Goal: Transaction & Acquisition: Book appointment/travel/reservation

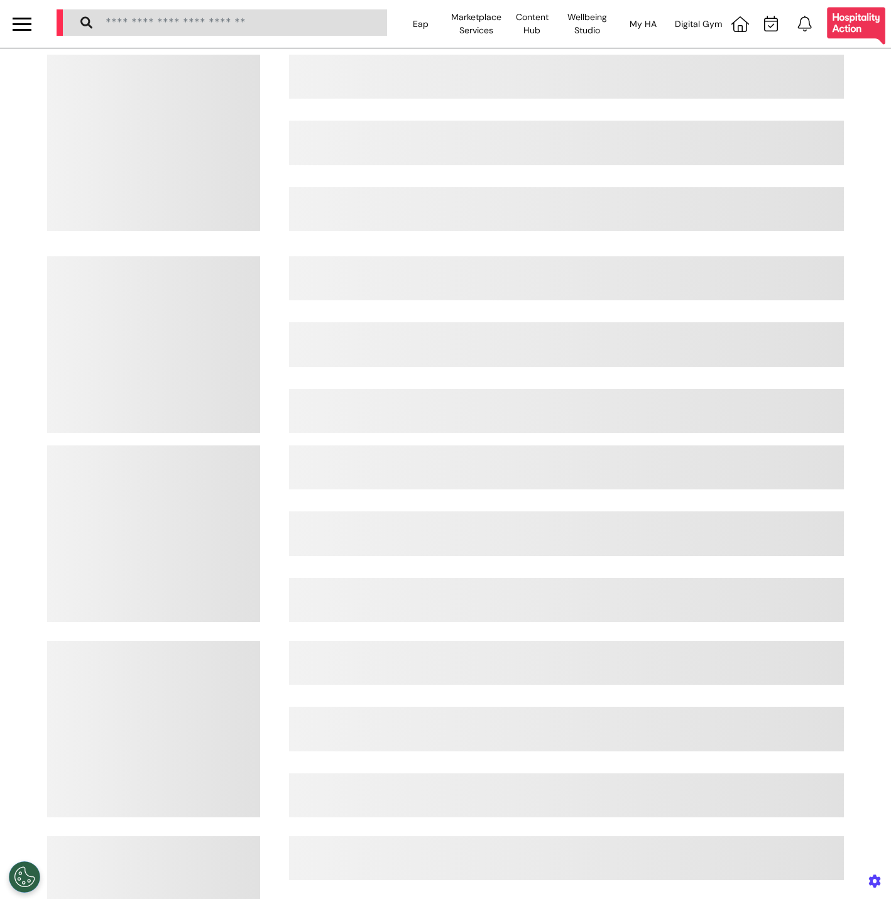
select select "**"
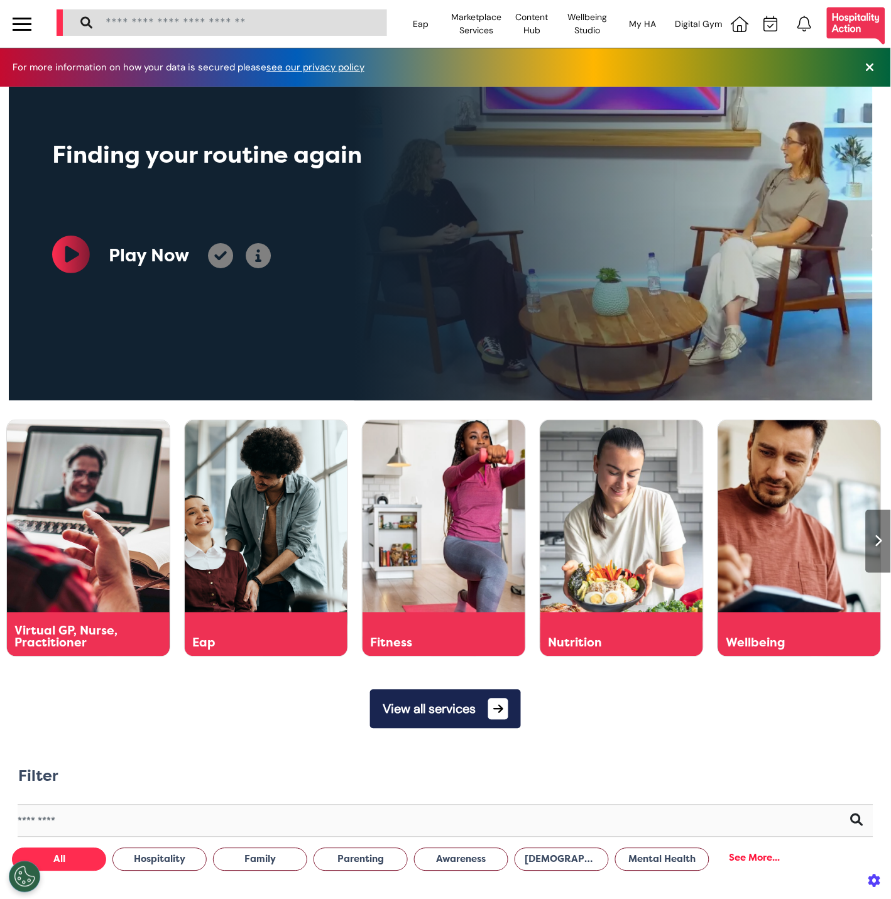
scroll to position [0, 444]
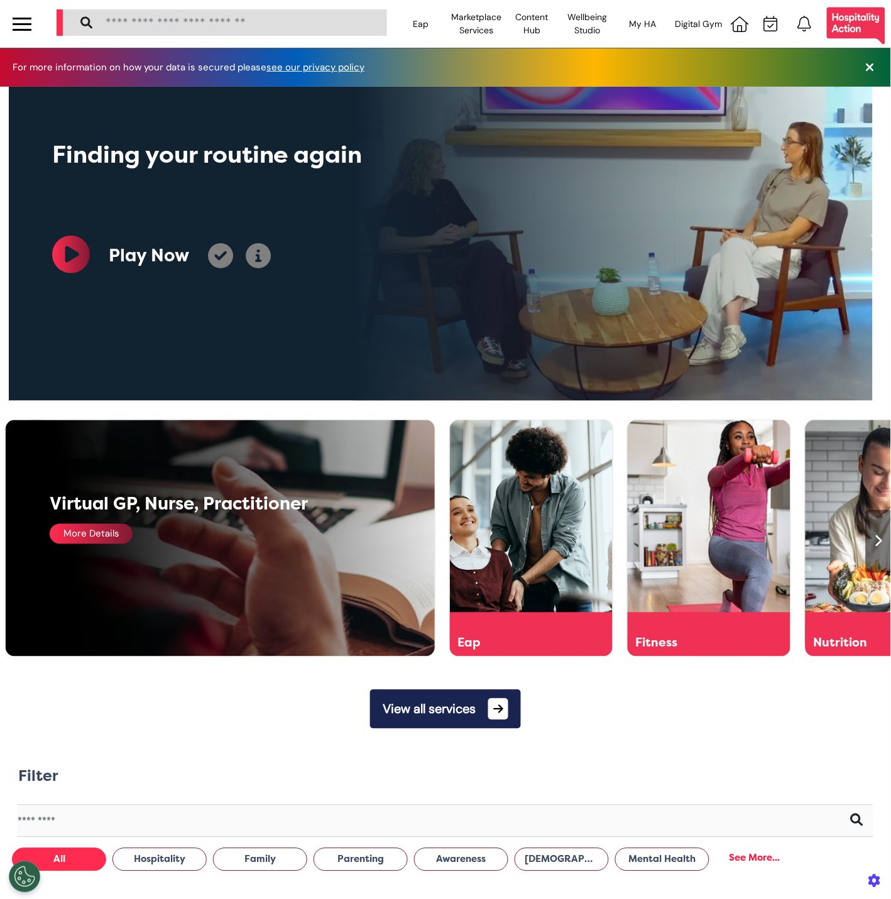
click at [112, 547] on div "Virtual GP, Nurse, Practitioner More Details" at bounding box center [228, 538] width 445 height 236
click at [109, 531] on div "More Details" at bounding box center [91, 534] width 83 height 20
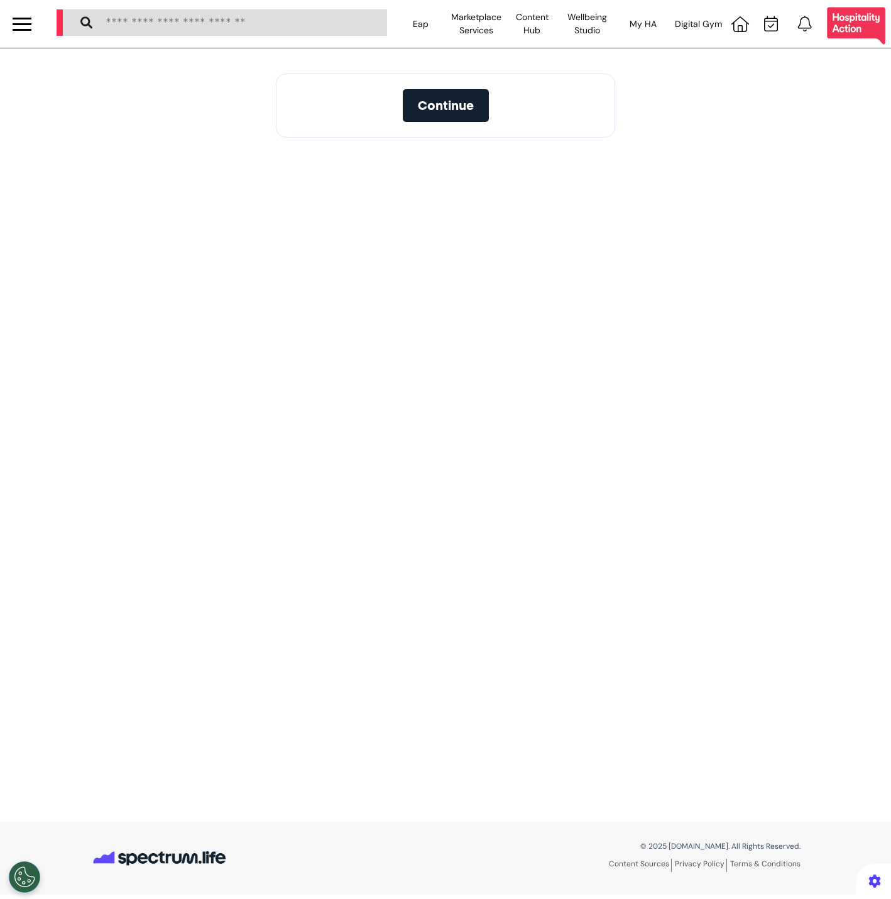
select select "**"
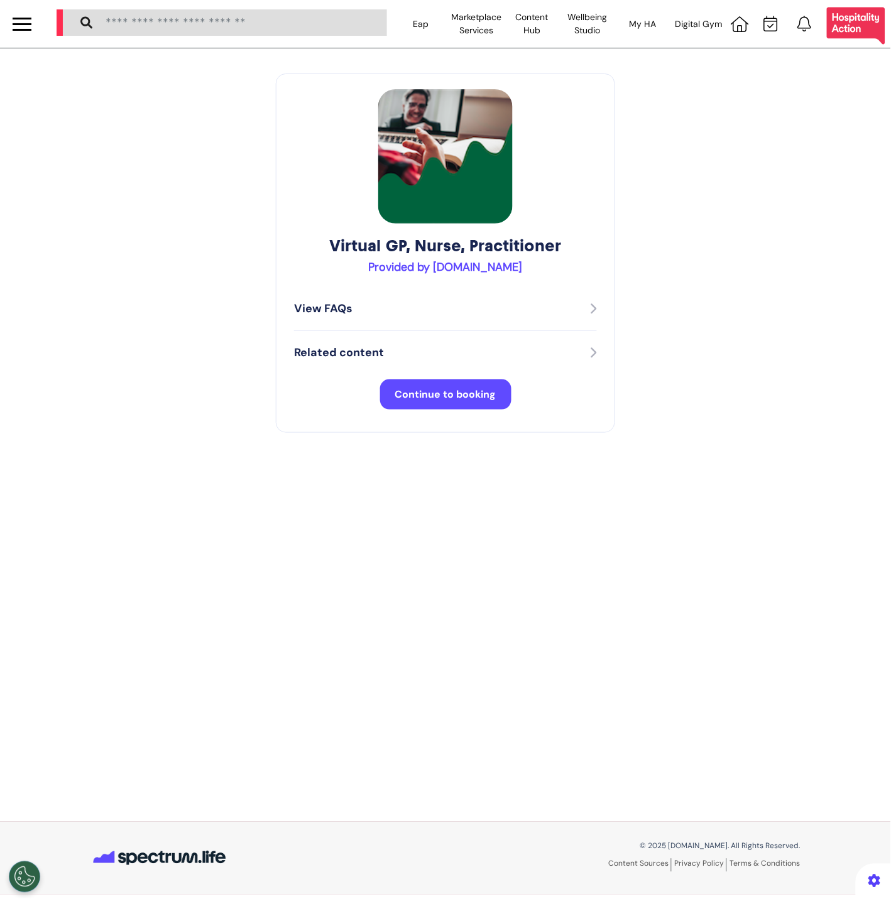
click at [420, 383] on button "Continue to booking" at bounding box center [445, 394] width 131 height 30
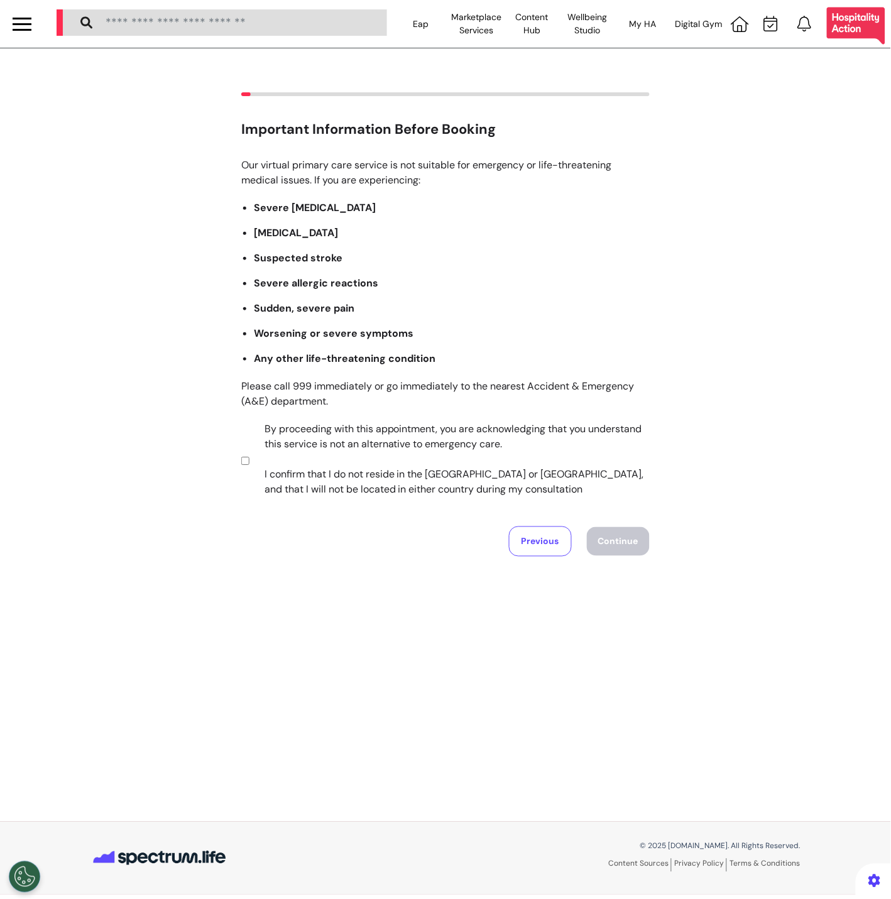
click at [367, 453] on label "By proceeding with this appointment, you are acknowledging that you understand …" at bounding box center [448, 458] width 393 height 75
click at [617, 533] on button "Continue" at bounding box center [618, 541] width 63 height 29
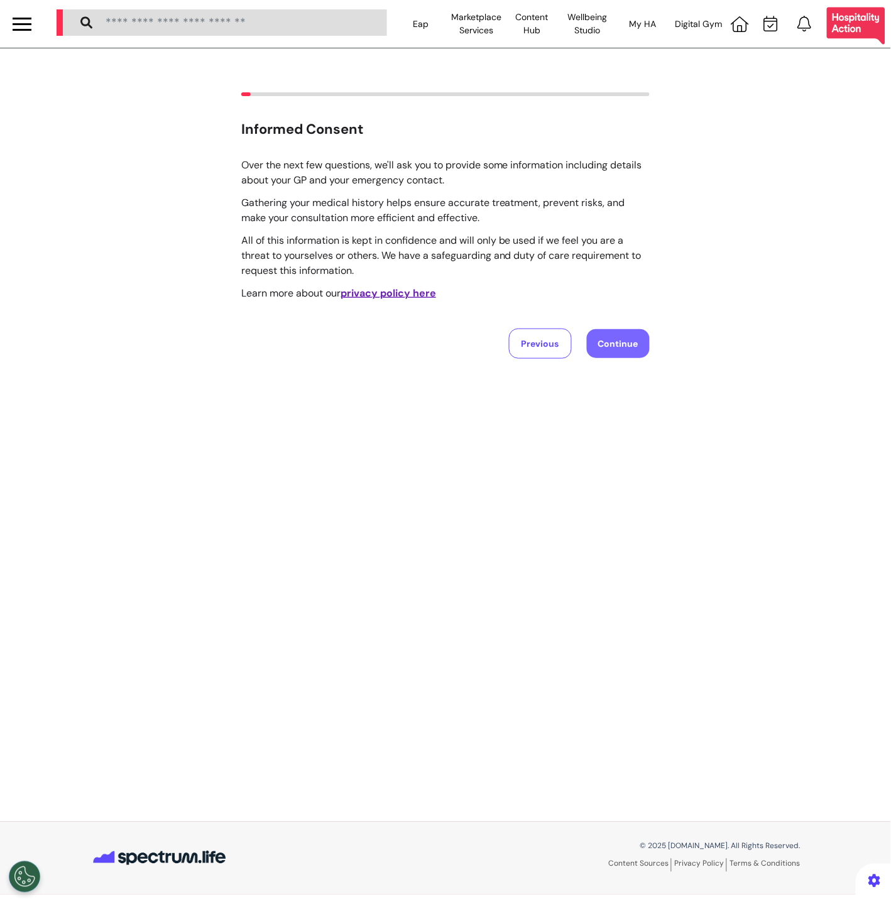
click at [631, 342] on button "Continue" at bounding box center [618, 343] width 63 height 29
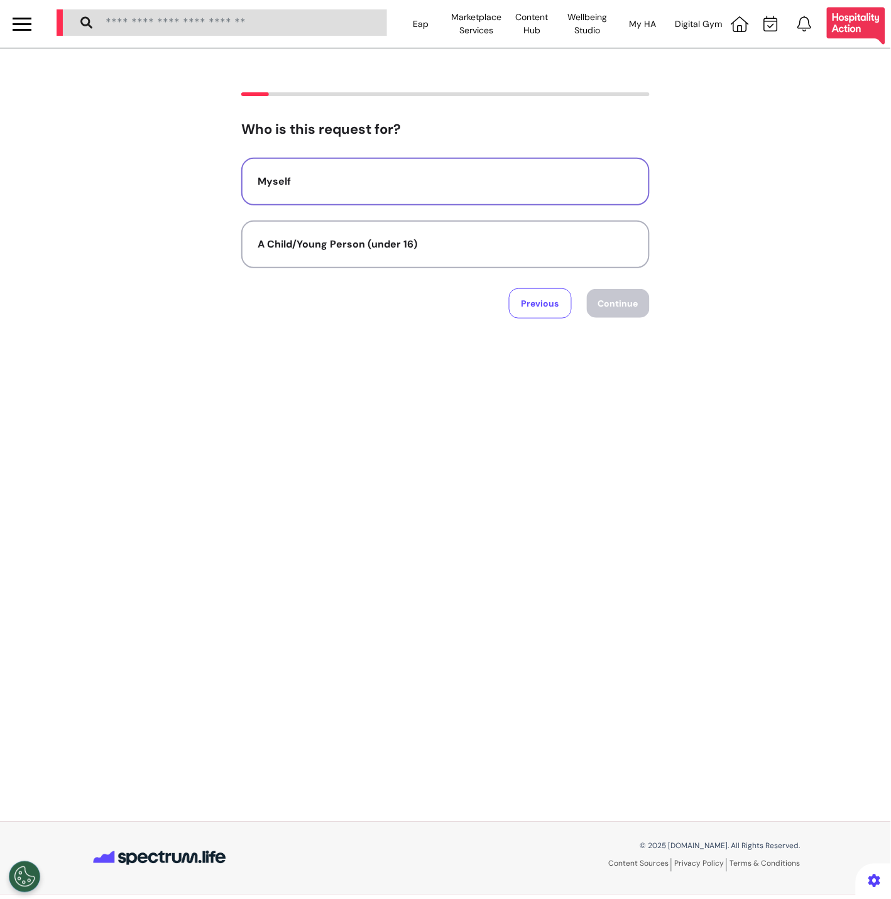
click at [500, 175] on div "Myself" at bounding box center [446, 181] width 376 height 15
click at [592, 291] on button "Continue" at bounding box center [618, 303] width 63 height 29
select select "******"
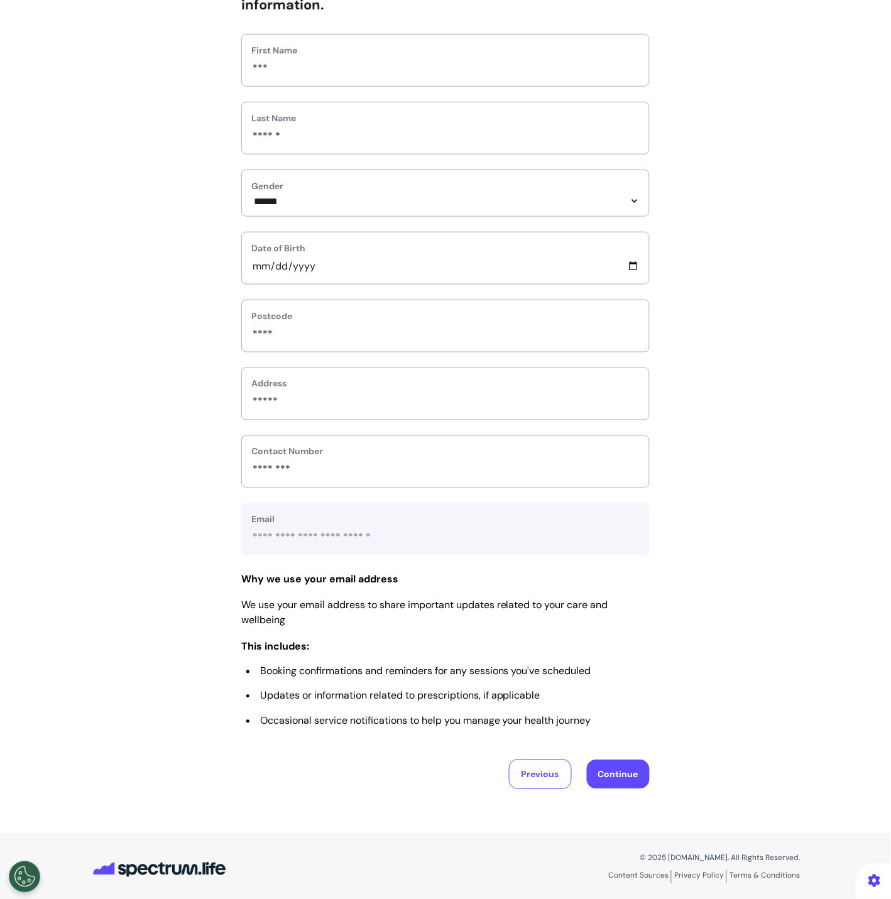
scroll to position [151, 0]
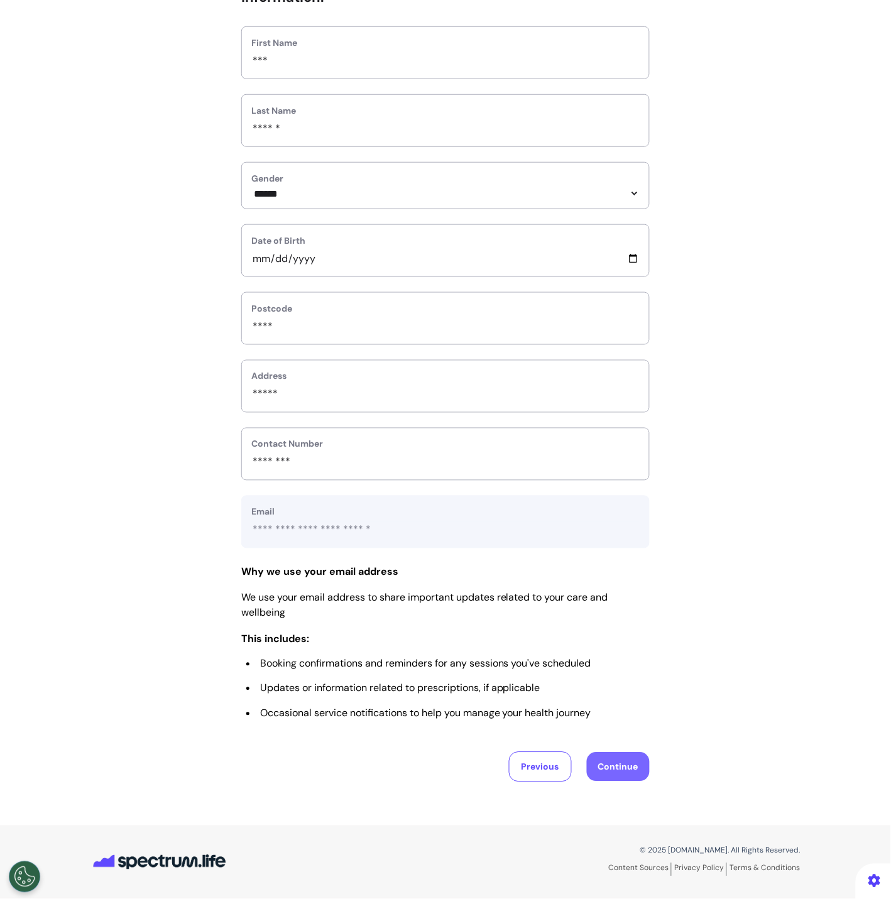
click at [604, 775] on button "Continue" at bounding box center [618, 767] width 63 height 29
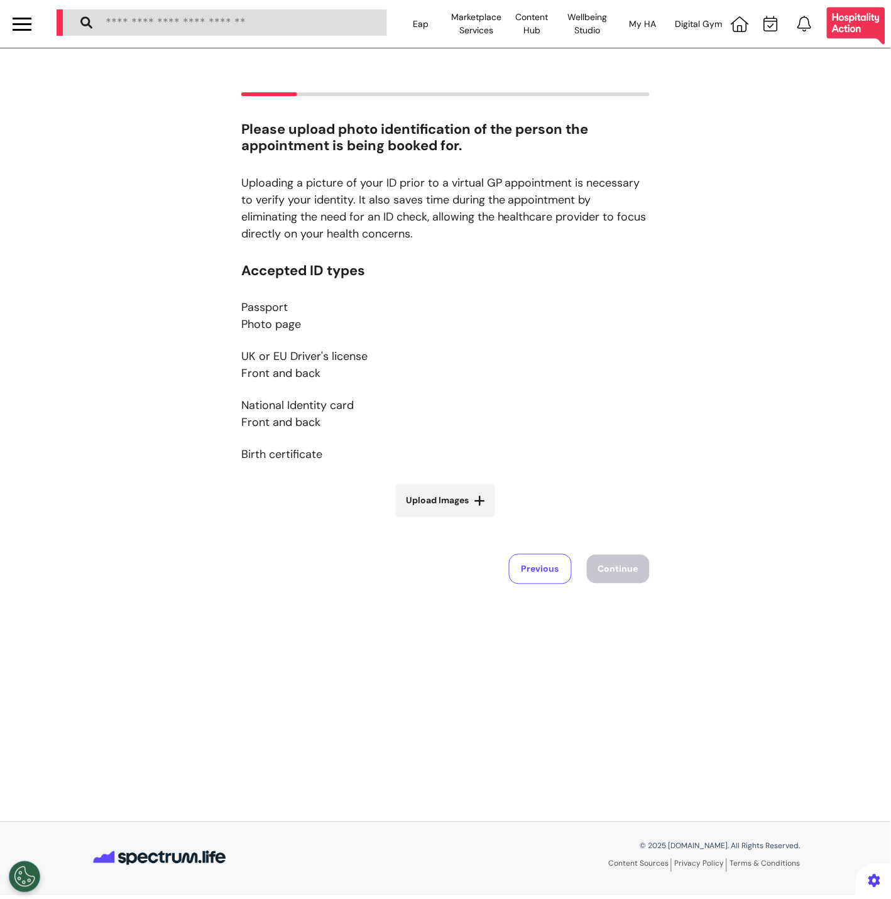
click at [487, 501] on label "Upload Images" at bounding box center [445, 500] width 99 height 33
click at [487, 521] on input "Upload Images" at bounding box center [446, 527] width 150 height 13
type input "**********"
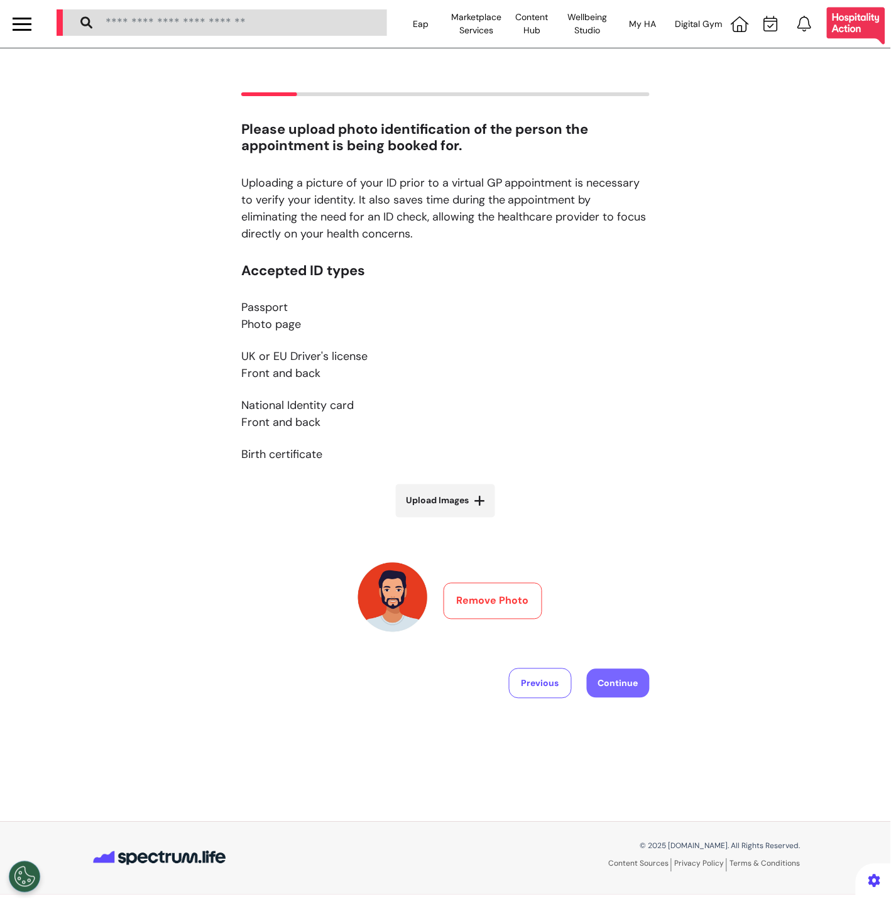
click at [609, 678] on button "Continue" at bounding box center [618, 683] width 63 height 29
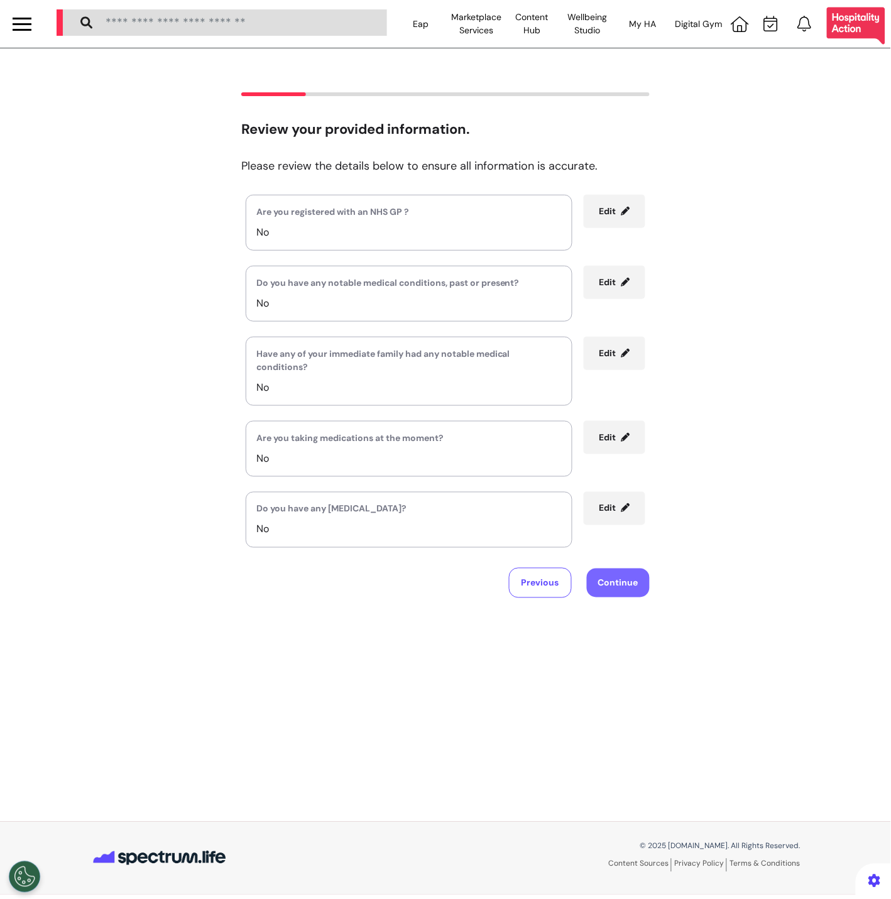
click at [644, 594] on button "Continue" at bounding box center [618, 582] width 63 height 29
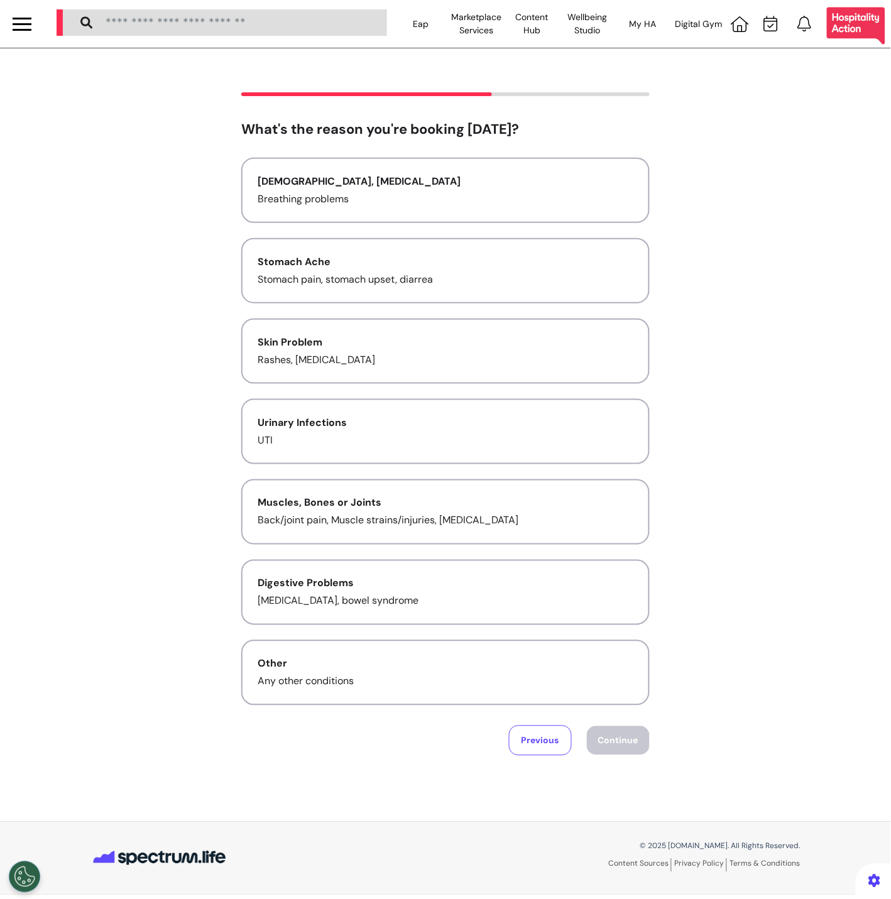
click at [454, 384] on div "Asthma, Cold and Flu Breathing problems Stomach Ache Stomach pain, stomach upse…" at bounding box center [445, 432] width 408 height 548
click at [466, 367] on button "Skin Problem Rashes, allergies" at bounding box center [445, 350] width 408 height 65
click at [604, 726] on button "Continue" at bounding box center [618, 740] width 63 height 29
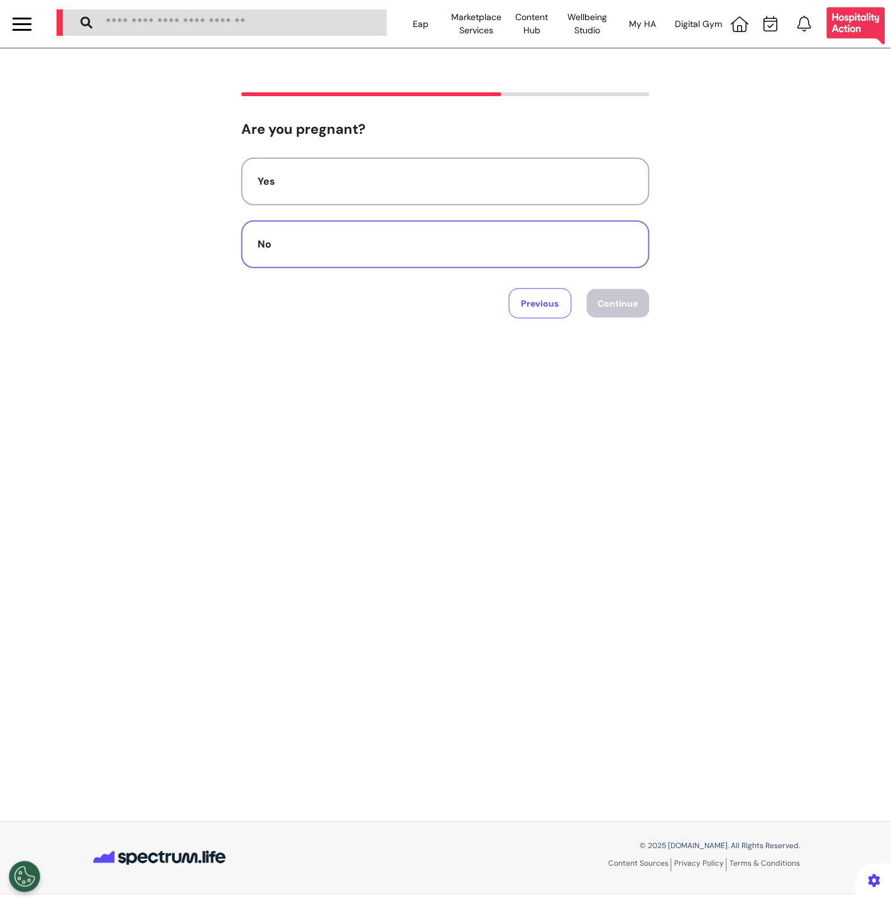
click at [494, 258] on button "No" at bounding box center [445, 244] width 408 height 48
click at [630, 291] on button "Continue" at bounding box center [618, 303] width 63 height 29
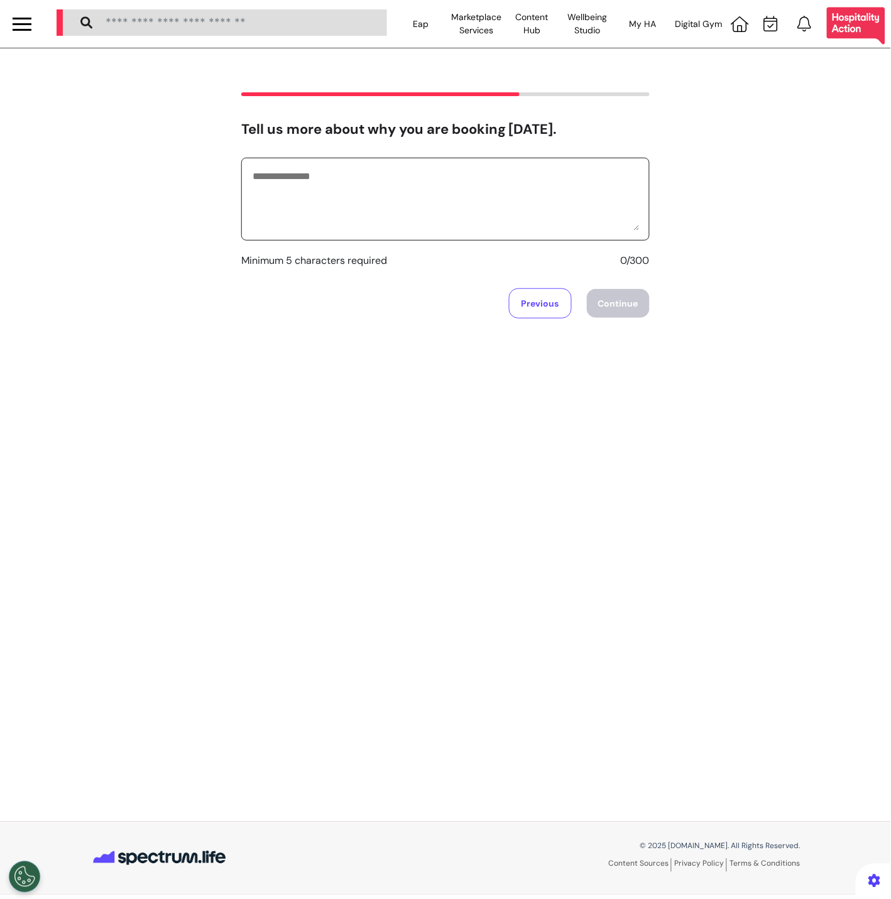
click at [484, 187] on textarea at bounding box center [445, 199] width 388 height 63
type textarea "*******"
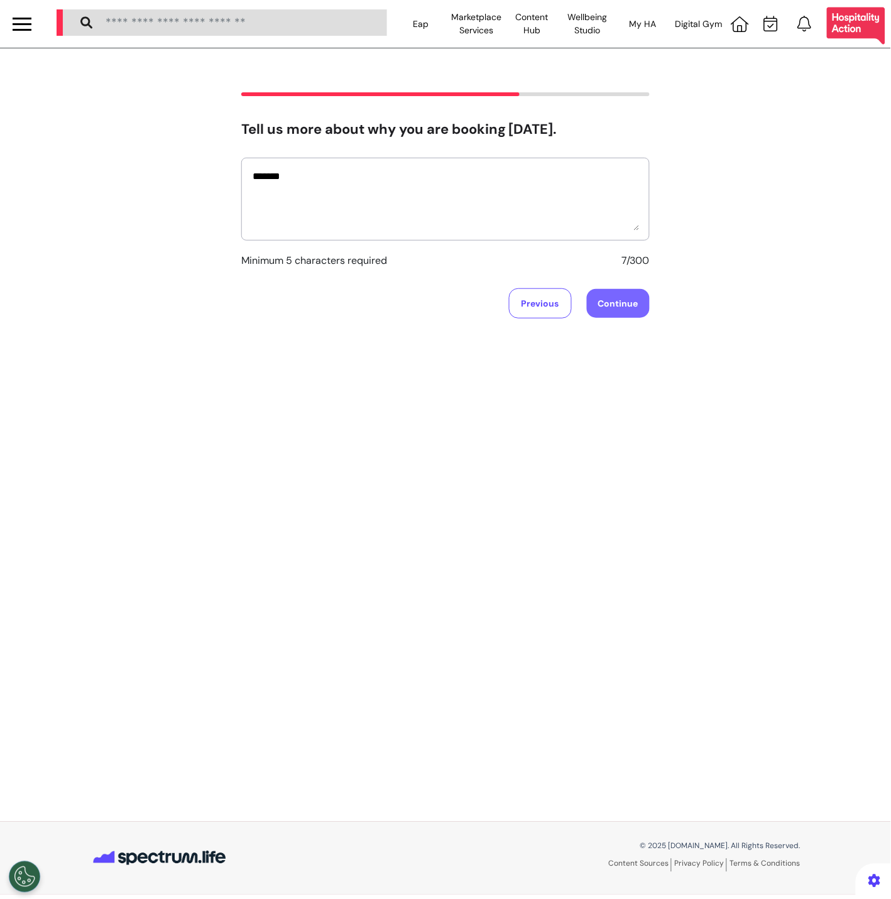
click at [612, 304] on button "Continue" at bounding box center [618, 303] width 63 height 29
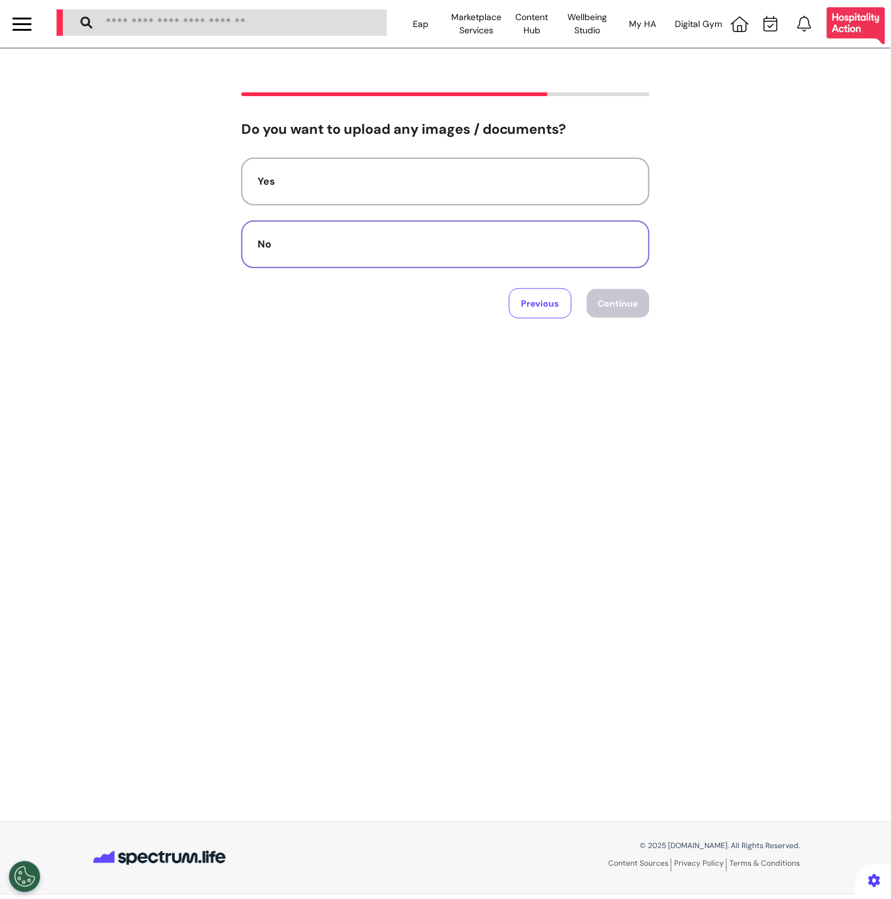
click at [569, 255] on button "No" at bounding box center [445, 244] width 408 height 48
click at [617, 309] on button "Continue" at bounding box center [618, 303] width 63 height 29
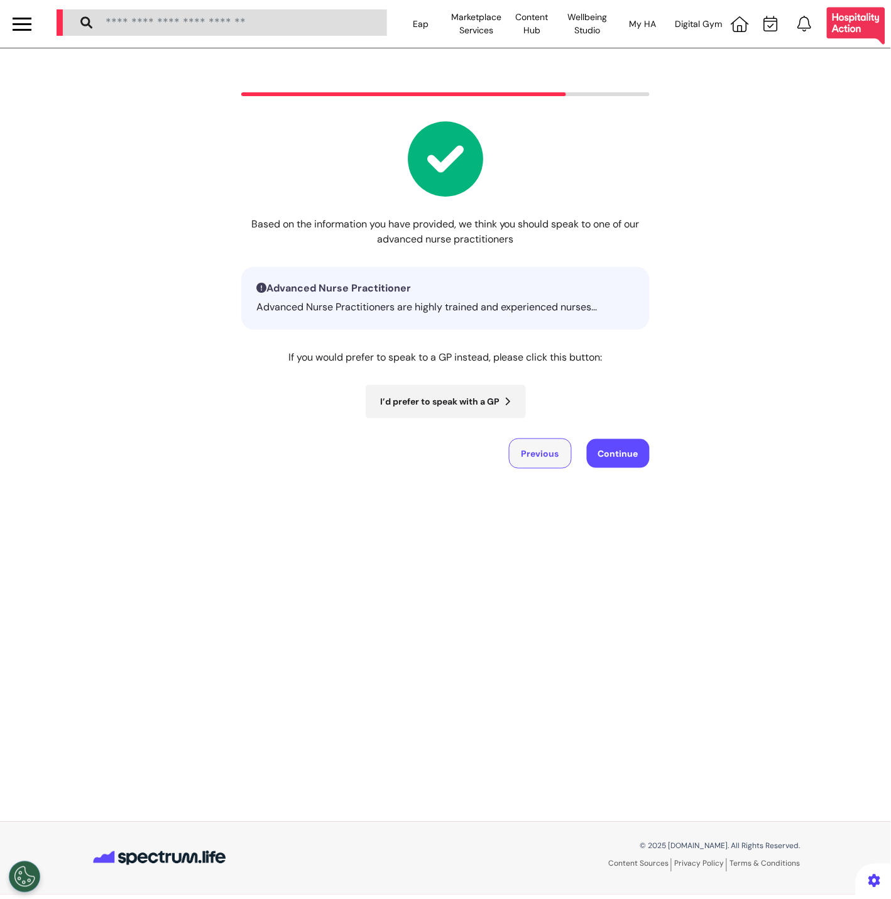
click at [564, 454] on button "Previous" at bounding box center [540, 453] width 63 height 30
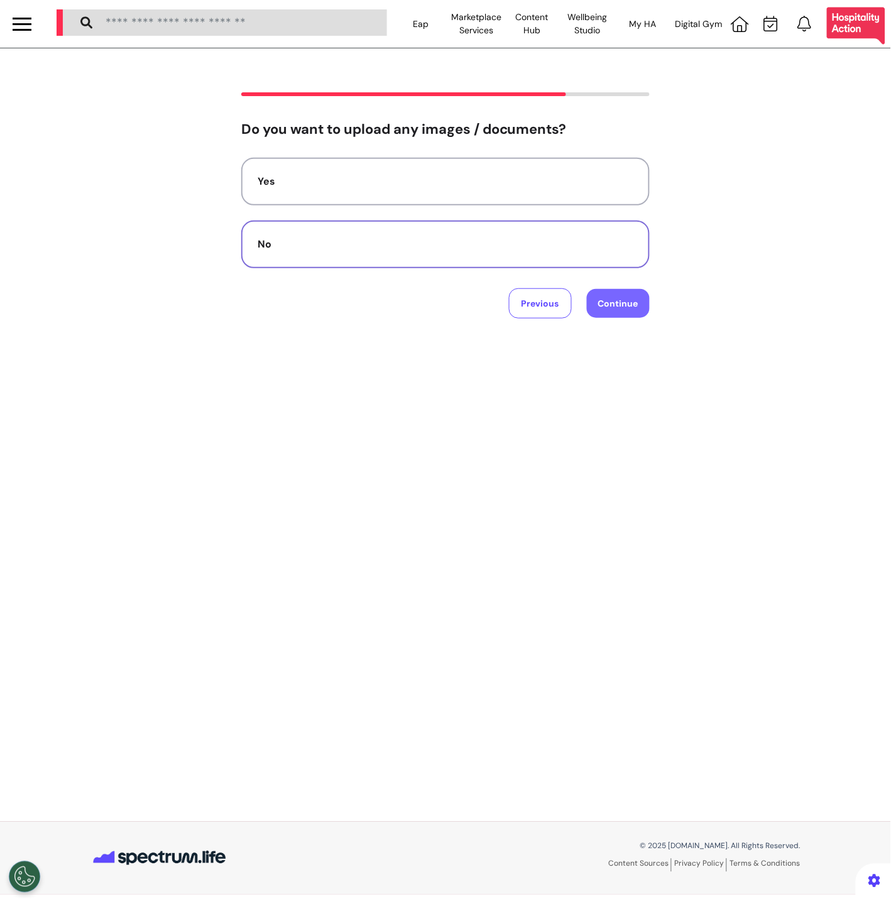
click at [623, 296] on button "Continue" at bounding box center [618, 303] width 63 height 29
click at [608, 305] on button "Continue" at bounding box center [618, 303] width 63 height 29
click at [587, 254] on button "No" at bounding box center [445, 244] width 408 height 48
click at [641, 307] on button "Continue" at bounding box center [618, 303] width 63 height 29
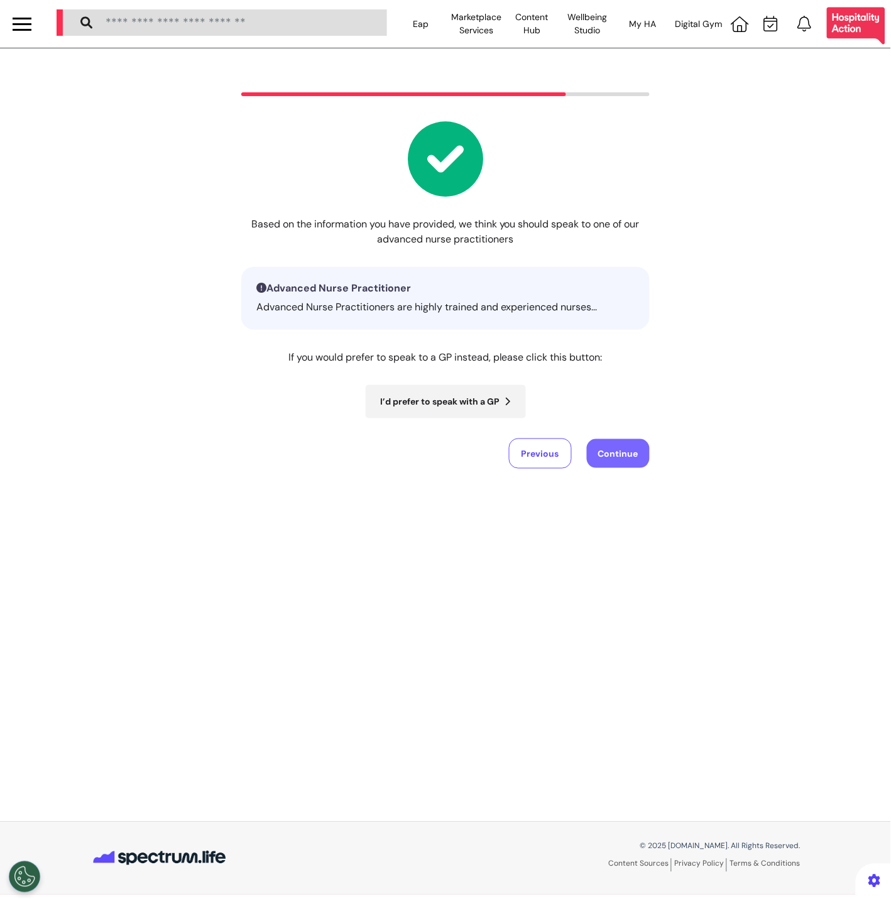
click at [641, 455] on button "Continue" at bounding box center [618, 453] width 63 height 29
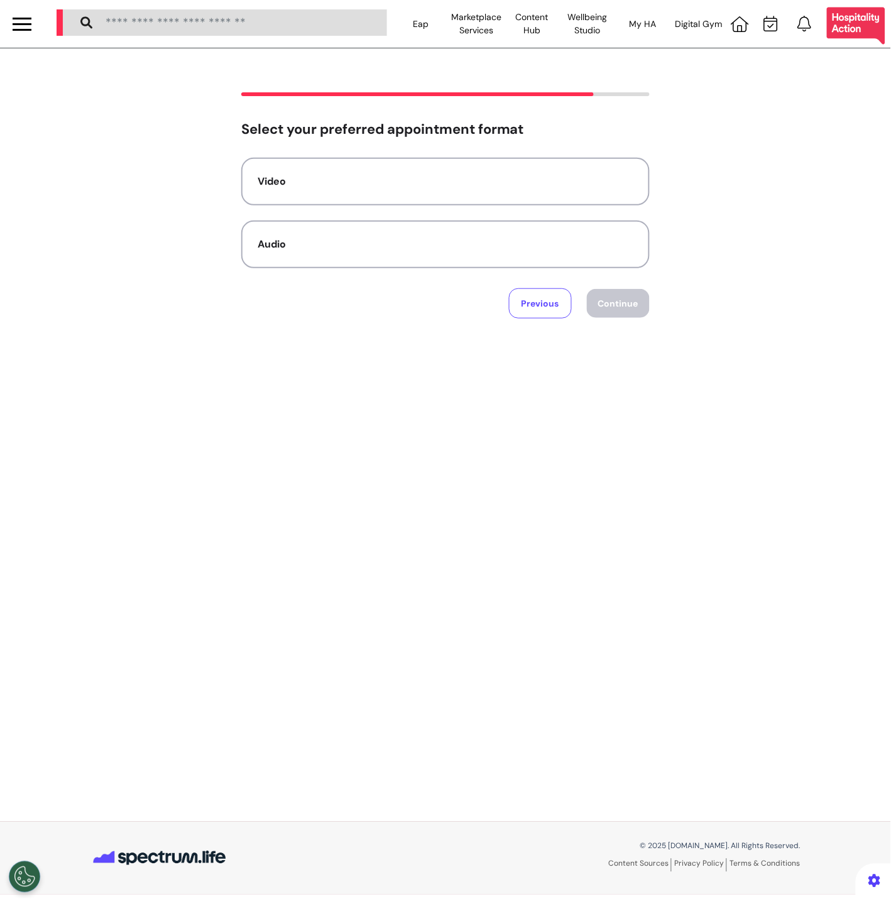
click at [569, 218] on div "Video Audio" at bounding box center [445, 213] width 408 height 111
click at [580, 205] on div "Video Audio" at bounding box center [445, 213] width 408 height 111
click at [530, 156] on div "Select your preferred appointment format Video Audio Previous Continue" at bounding box center [445, 219] width 408 height 197
click at [523, 177] on div "Video" at bounding box center [446, 181] width 376 height 15
click at [619, 295] on button "Continue" at bounding box center [618, 303] width 63 height 29
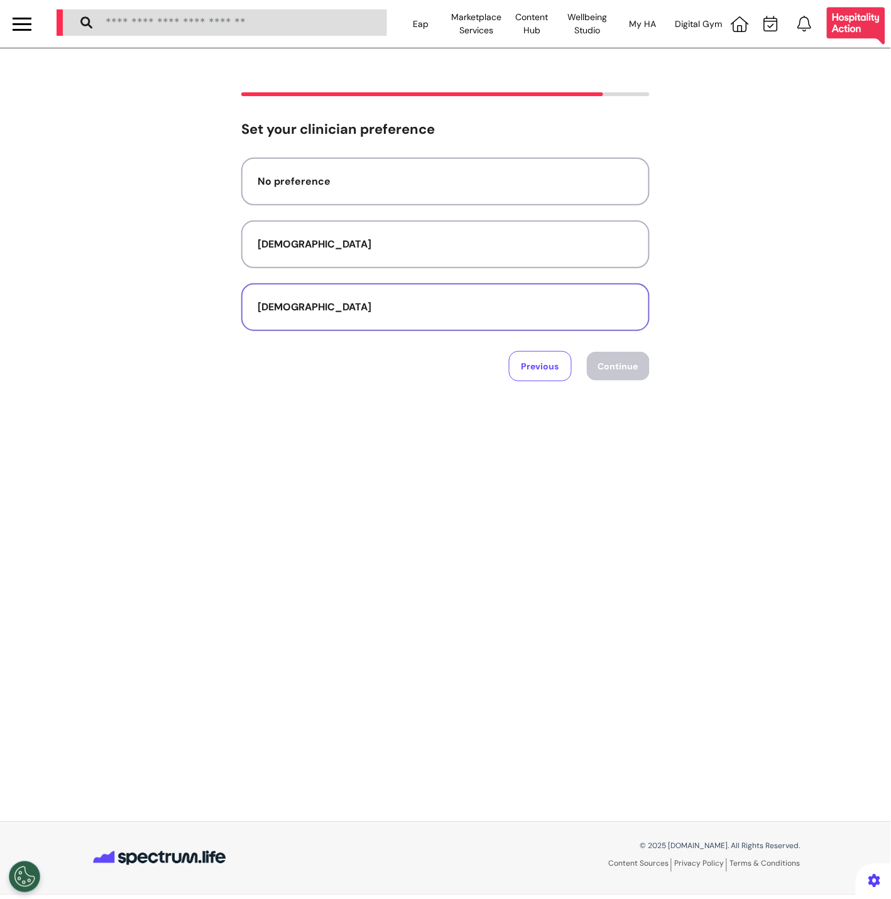
click at [611, 311] on div "Male" at bounding box center [446, 307] width 376 height 15
click at [574, 200] on button "No preference" at bounding box center [445, 182] width 408 height 48
click at [632, 381] on div "Set your clinician preference No preference Female Male Previous Continue" at bounding box center [445, 434] width 891 height 773
click at [633, 376] on button "Continue" at bounding box center [618, 366] width 63 height 29
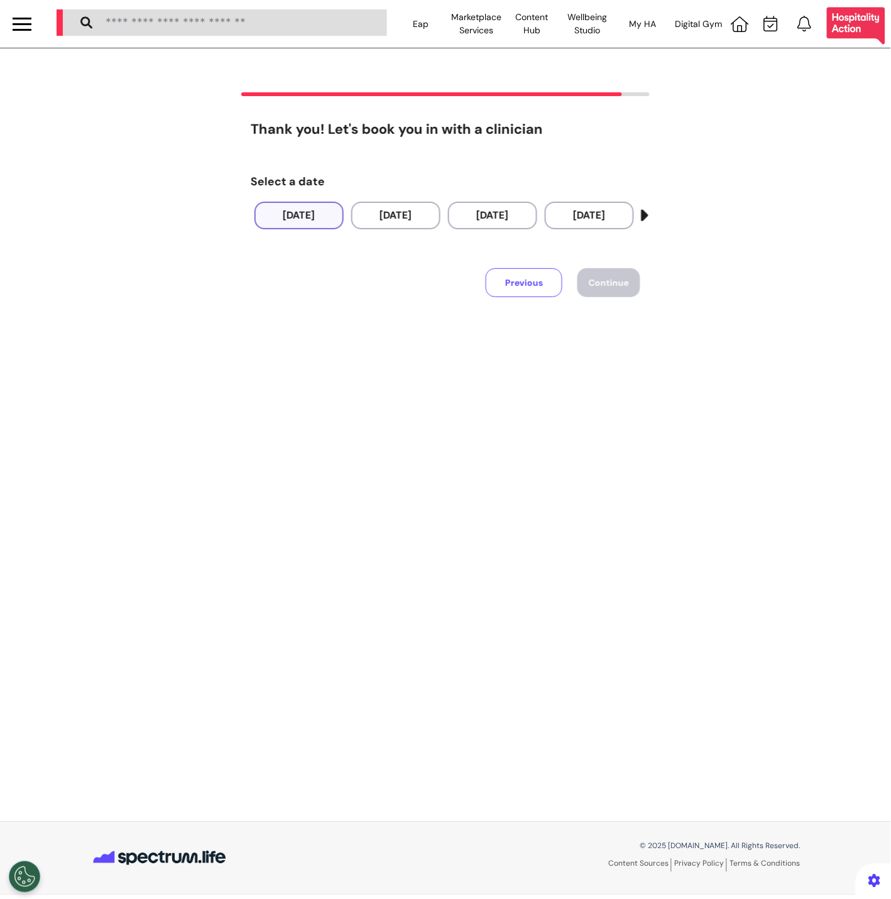
click at [322, 224] on button "18 Sep 2025" at bounding box center [298, 216] width 89 height 28
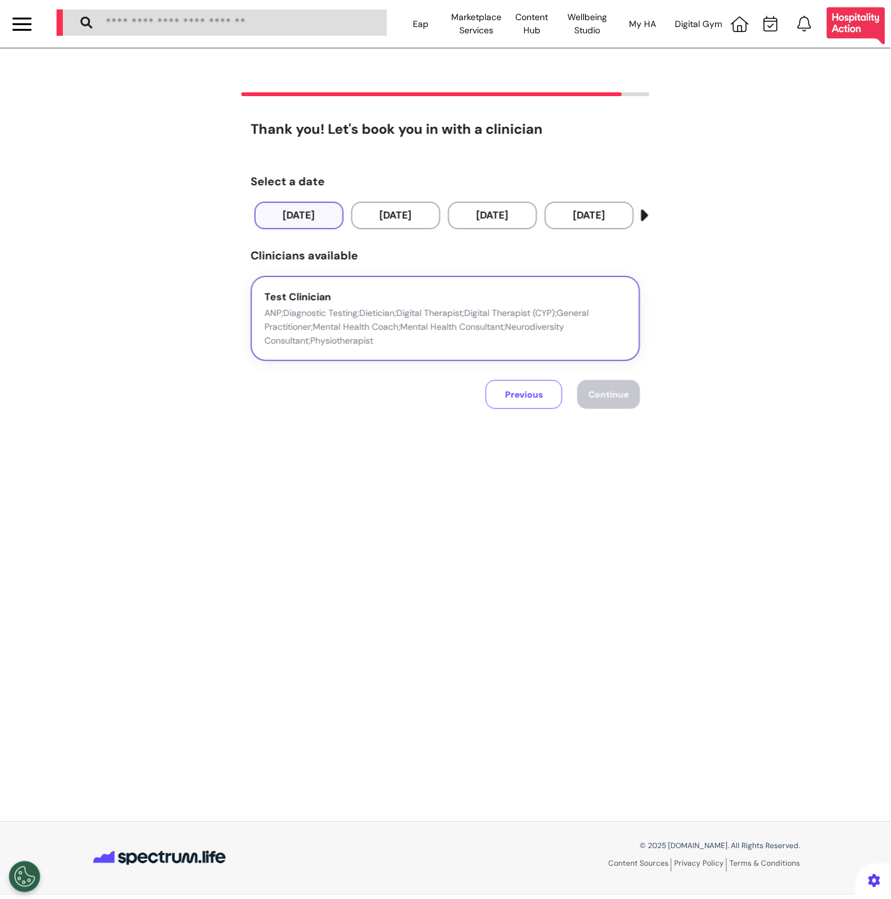
click at [347, 300] on div "Test Clinician ANP;Diagnostic Testing;Dietician;Digital Therapist;Digital Thera…" at bounding box center [445, 319] width 362 height 58
click at [617, 403] on button "Continue" at bounding box center [608, 394] width 63 height 29
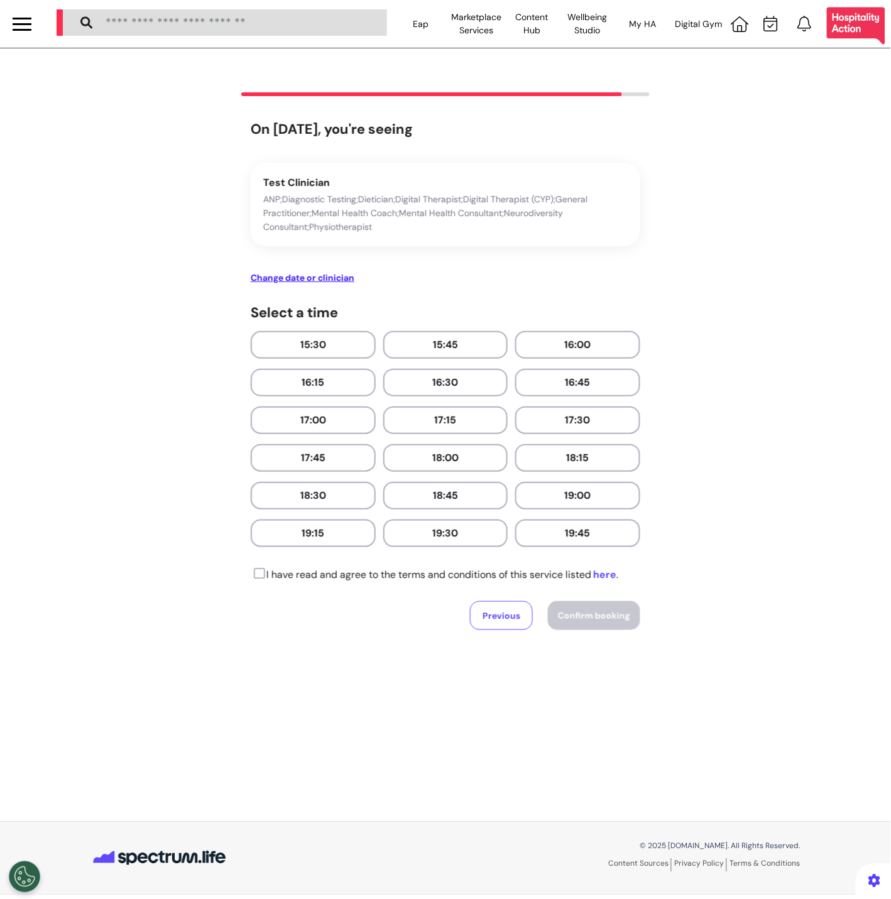
click at [612, 572] on link "here" at bounding box center [604, 574] width 25 height 13
